Goal: Use online tool/utility: Utilize a website feature to perform a specific function

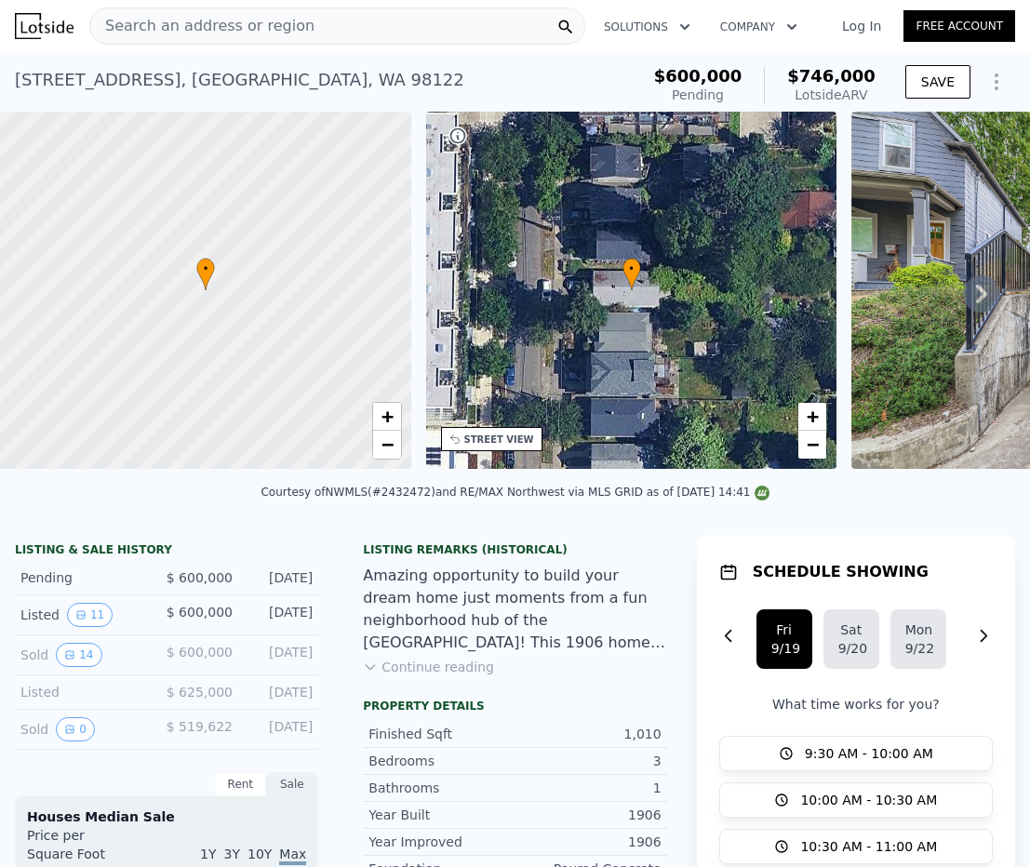
click at [216, 17] on span "Search an address or region" at bounding box center [202, 26] width 224 height 22
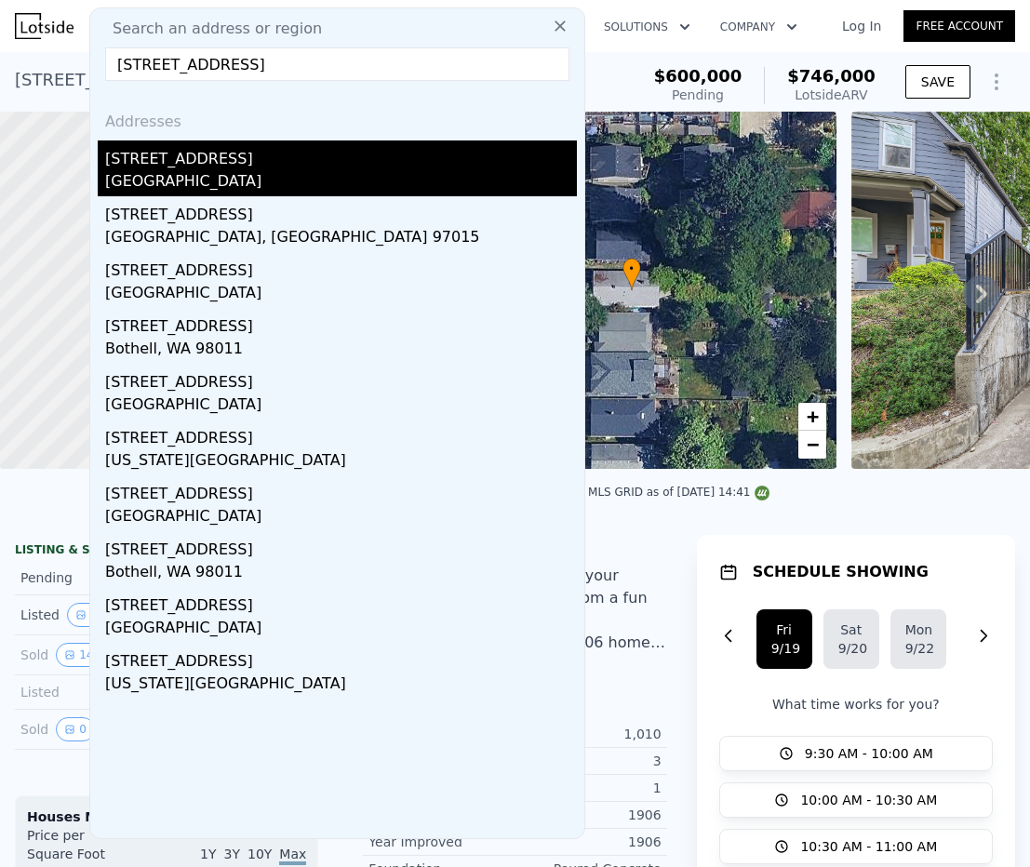
type input "[STREET_ADDRESS]"
click at [213, 190] on div "[GEOGRAPHIC_DATA]" at bounding box center [341, 183] width 472 height 26
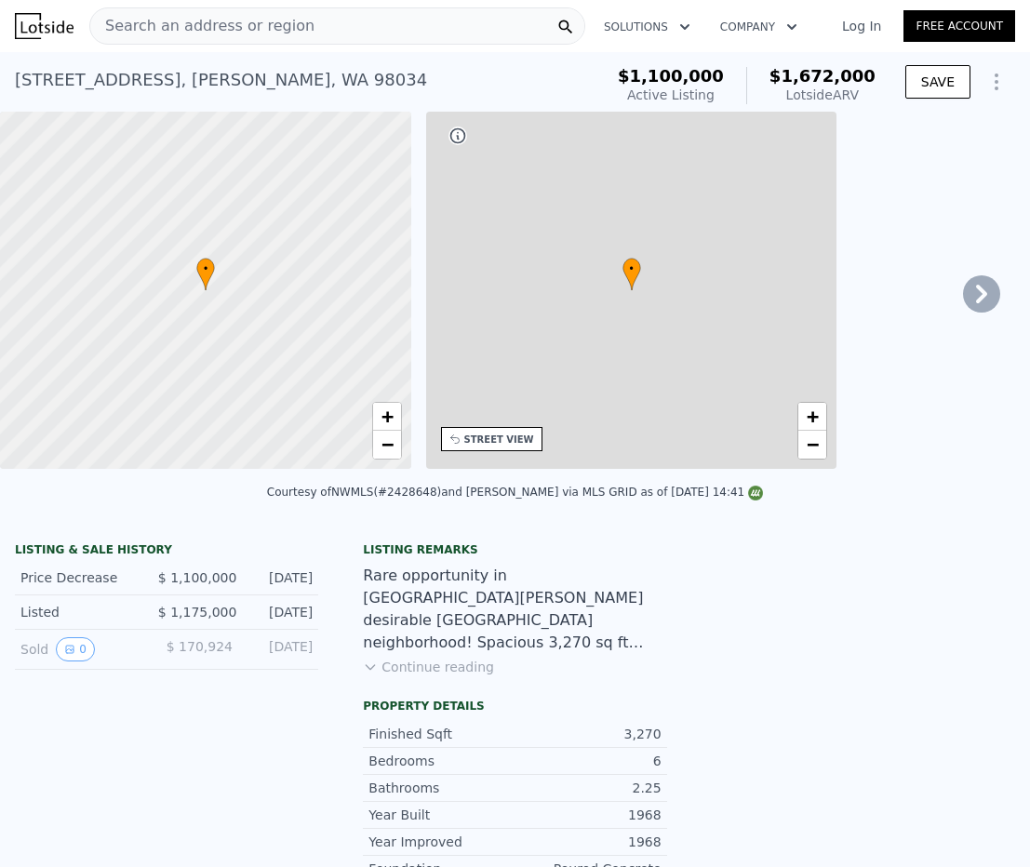
type input "4"
type input "6"
type input "2.5"
type input "3.25"
type input "2500"
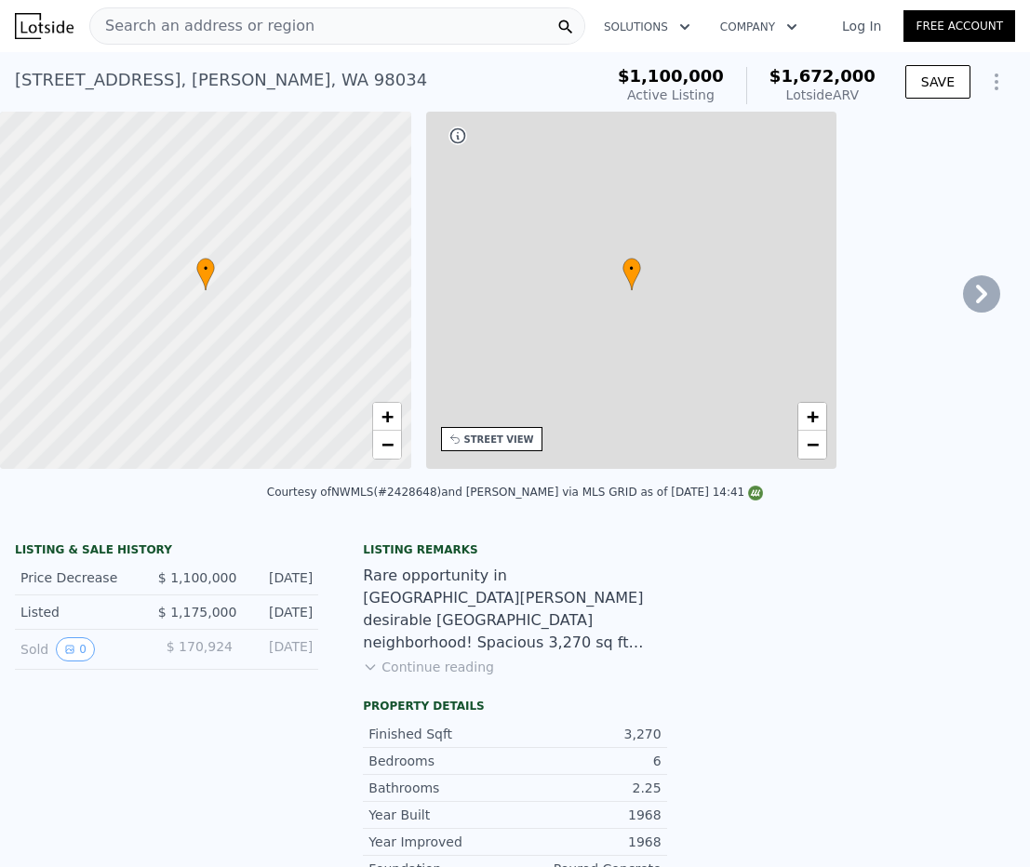
type input "3790"
type input "5426"
type input "10968"
type input "$ 1,672,000"
type input "8"
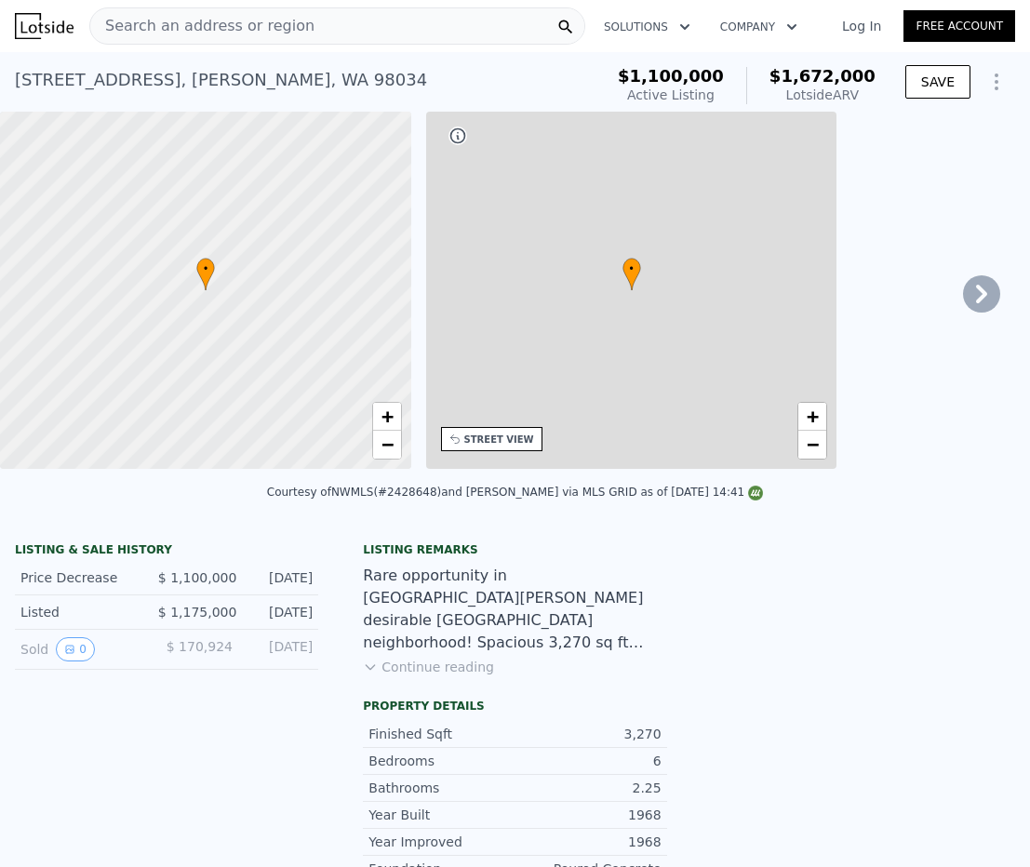
type input "$ 324,860"
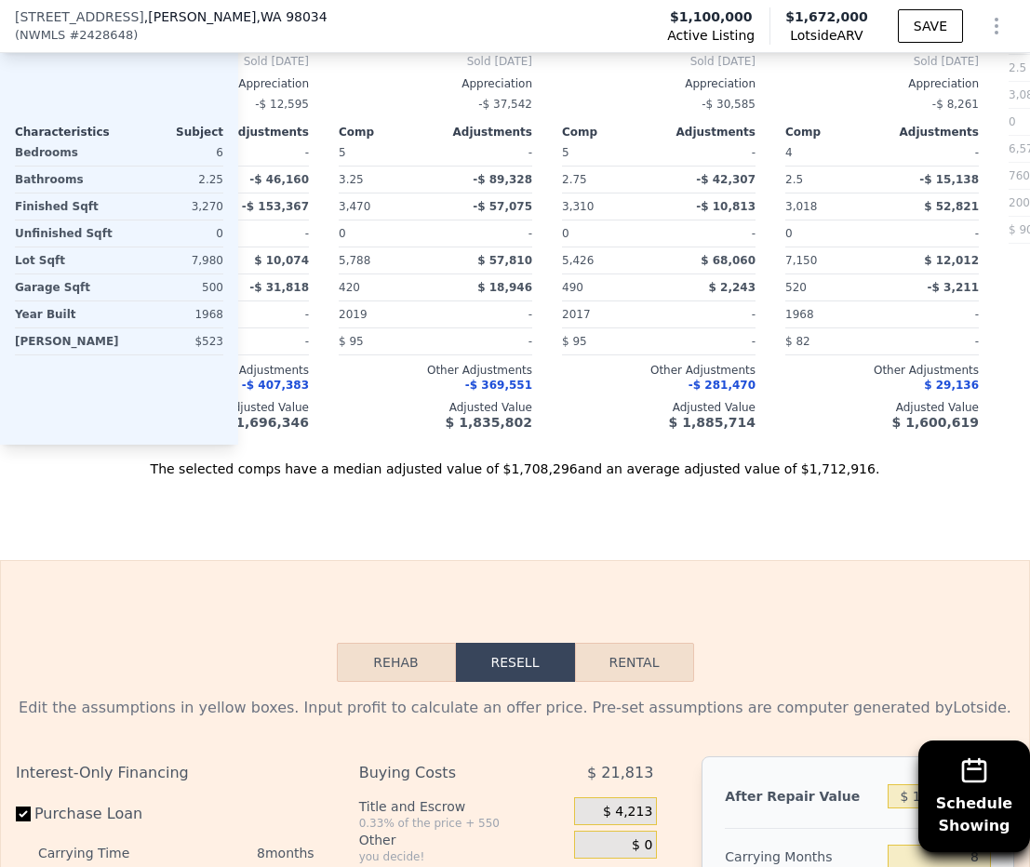
scroll to position [0, 594]
